Goal: Find specific page/section: Find specific page/section

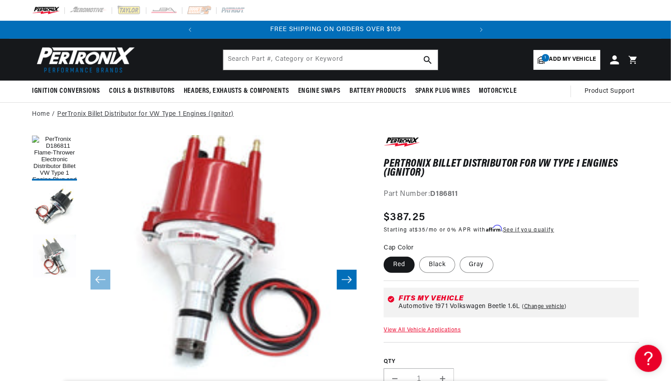
click at [128, 113] on link "PerTronix Billet Distributor for VW Type 1 Engines (Ignitor)" at bounding box center [145, 114] width 177 height 10
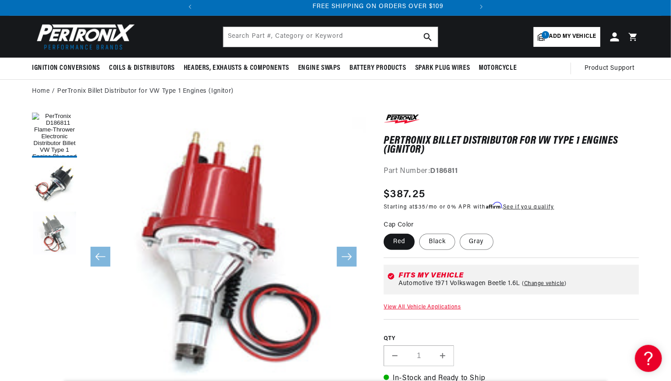
scroll to position [0, 273]
click at [277, 40] on input "text" at bounding box center [330, 37] width 214 height 20
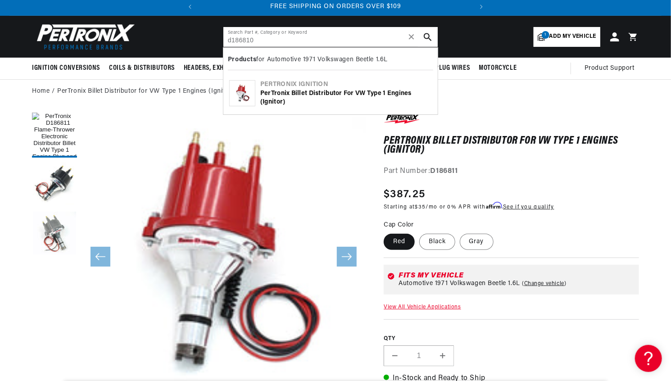
type input "d186810"
